Goal: Task Accomplishment & Management: Manage account settings

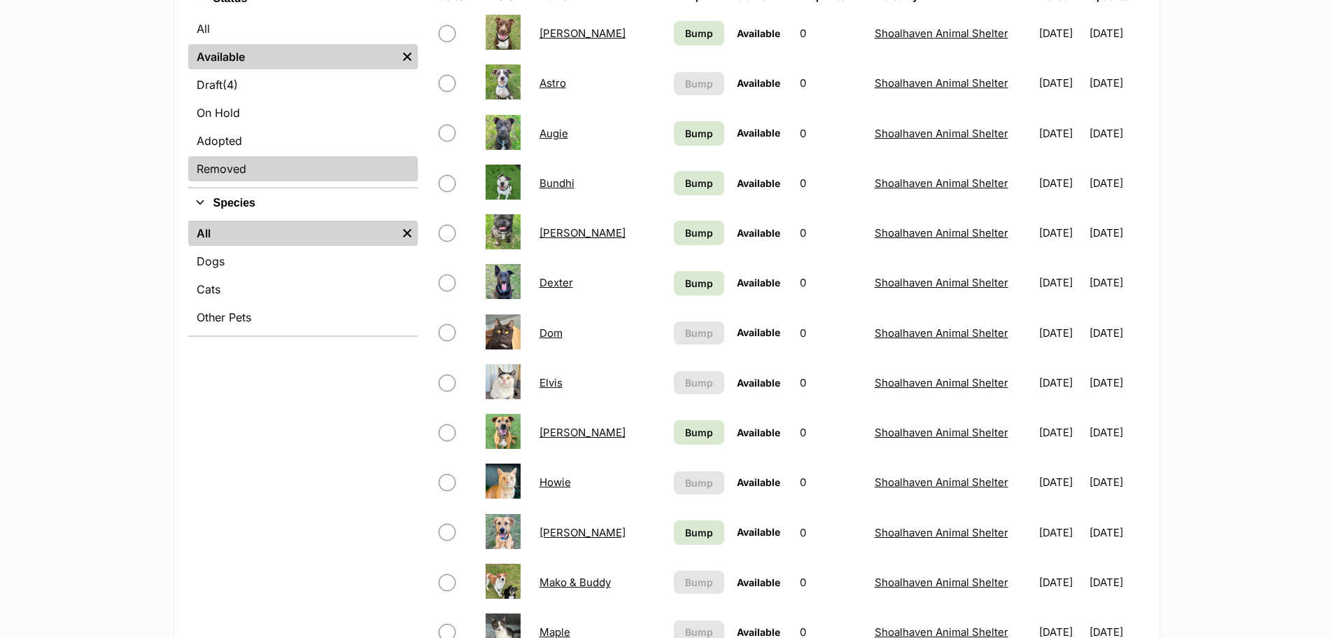
scroll to position [140, 0]
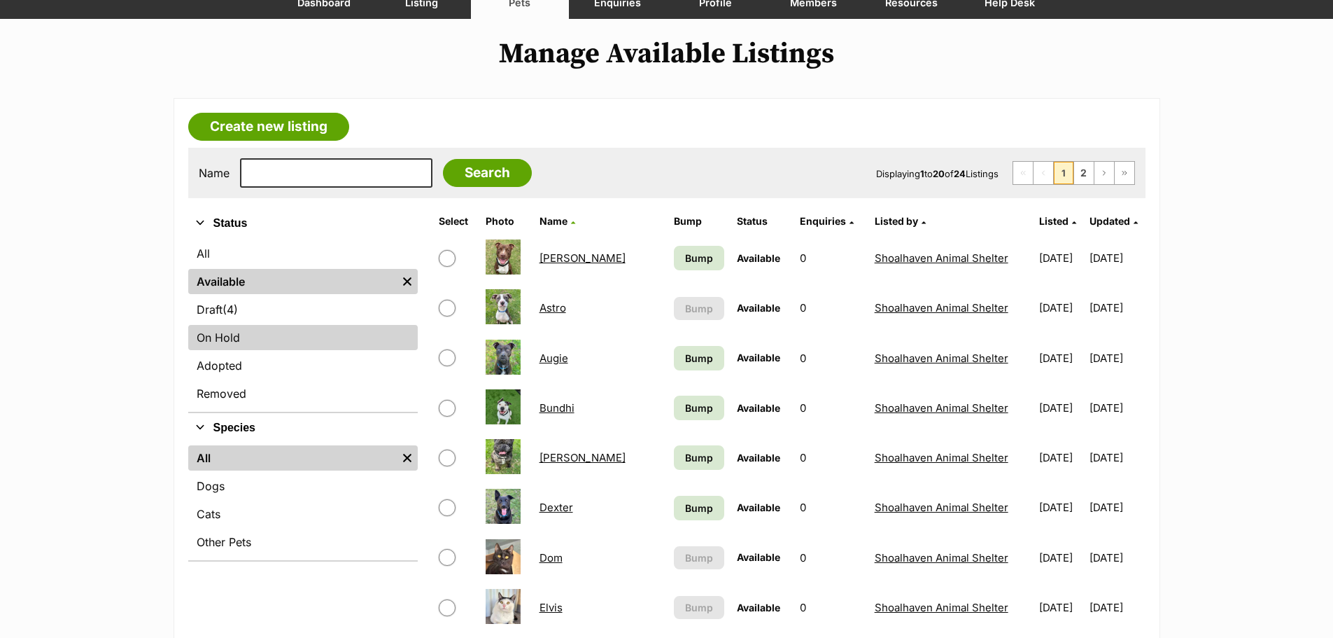
click at [232, 340] on link "On Hold" at bounding box center [303, 337] width 230 height 25
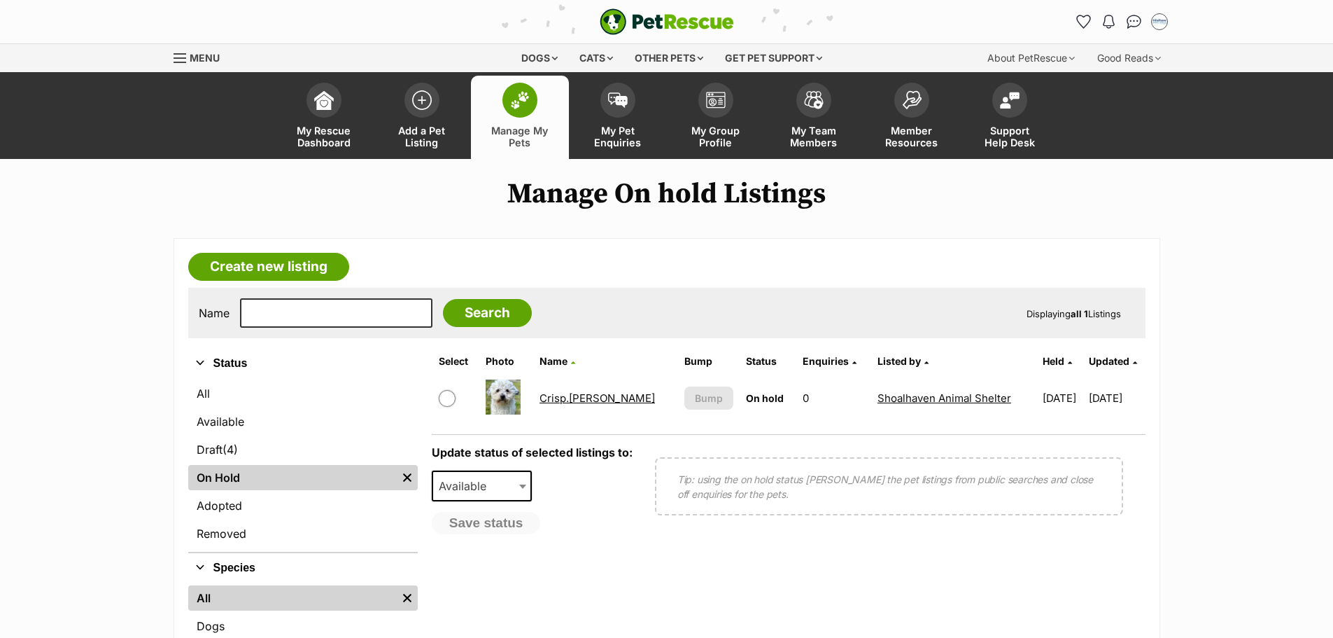
click at [599, 395] on link "Crisp.P.Bacon" at bounding box center [597, 397] width 115 height 13
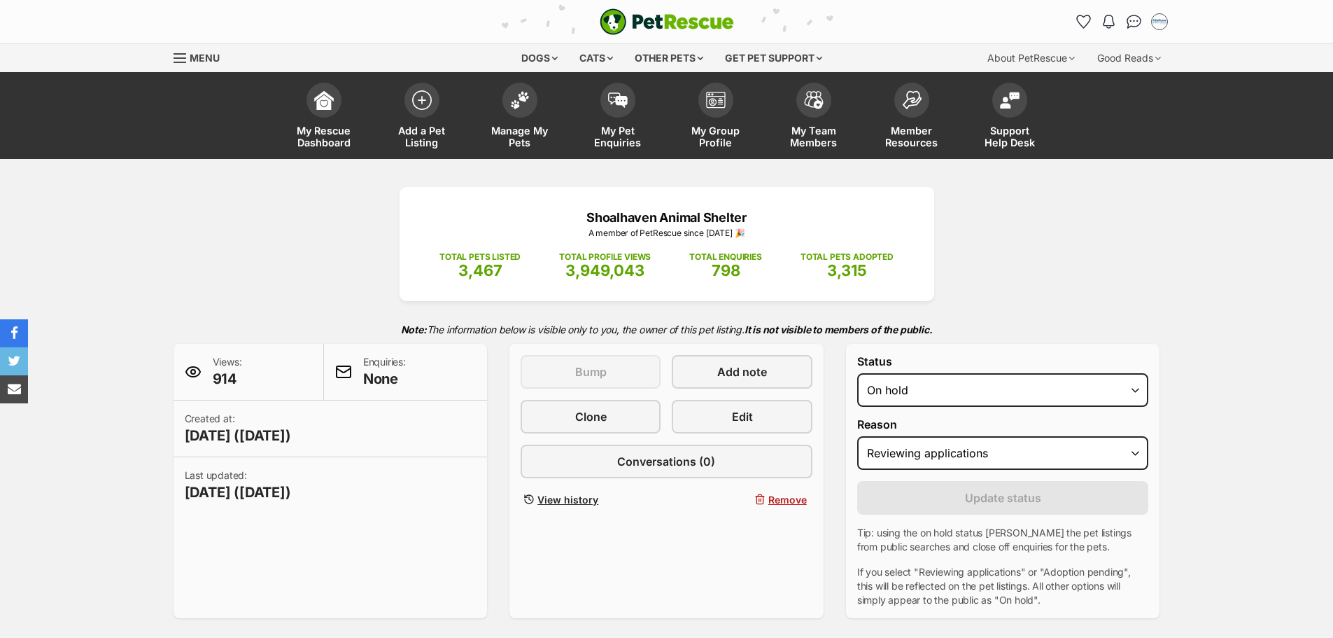
select select "reviewing_applications"
